Goal: Task Accomplishment & Management: Manage account settings

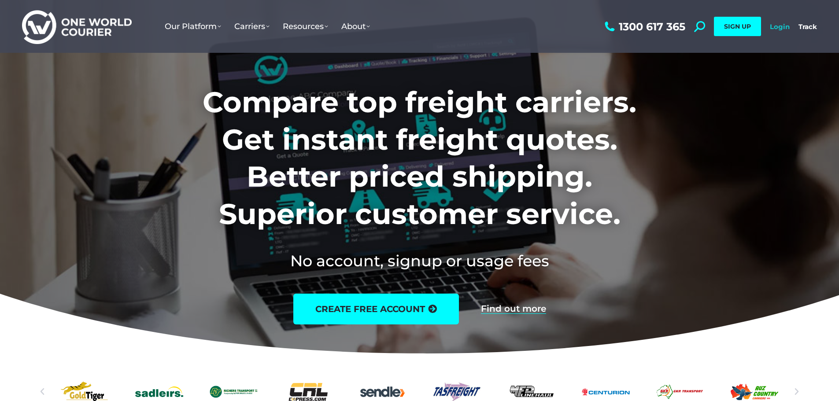
click at [788, 28] on link "Login" at bounding box center [780, 26] width 20 height 8
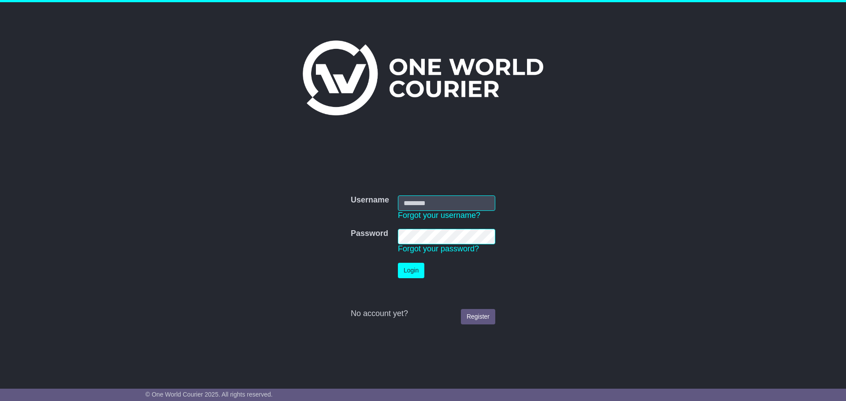
type input "**********"
click at [407, 271] on button "Login" at bounding box center [411, 270] width 26 height 15
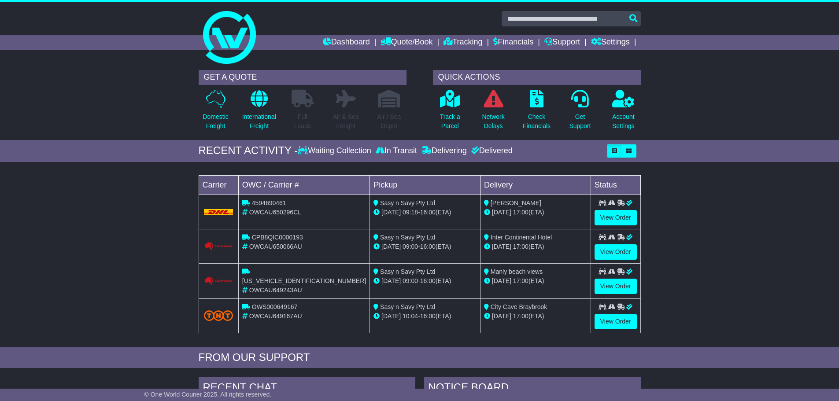
click at [717, 260] on div "Loading... No bookings found Carrier OWC / Carrier # Pickup Delivery Status 459…" at bounding box center [419, 257] width 839 height 181
